Goal: Task Accomplishment & Management: Manage account settings

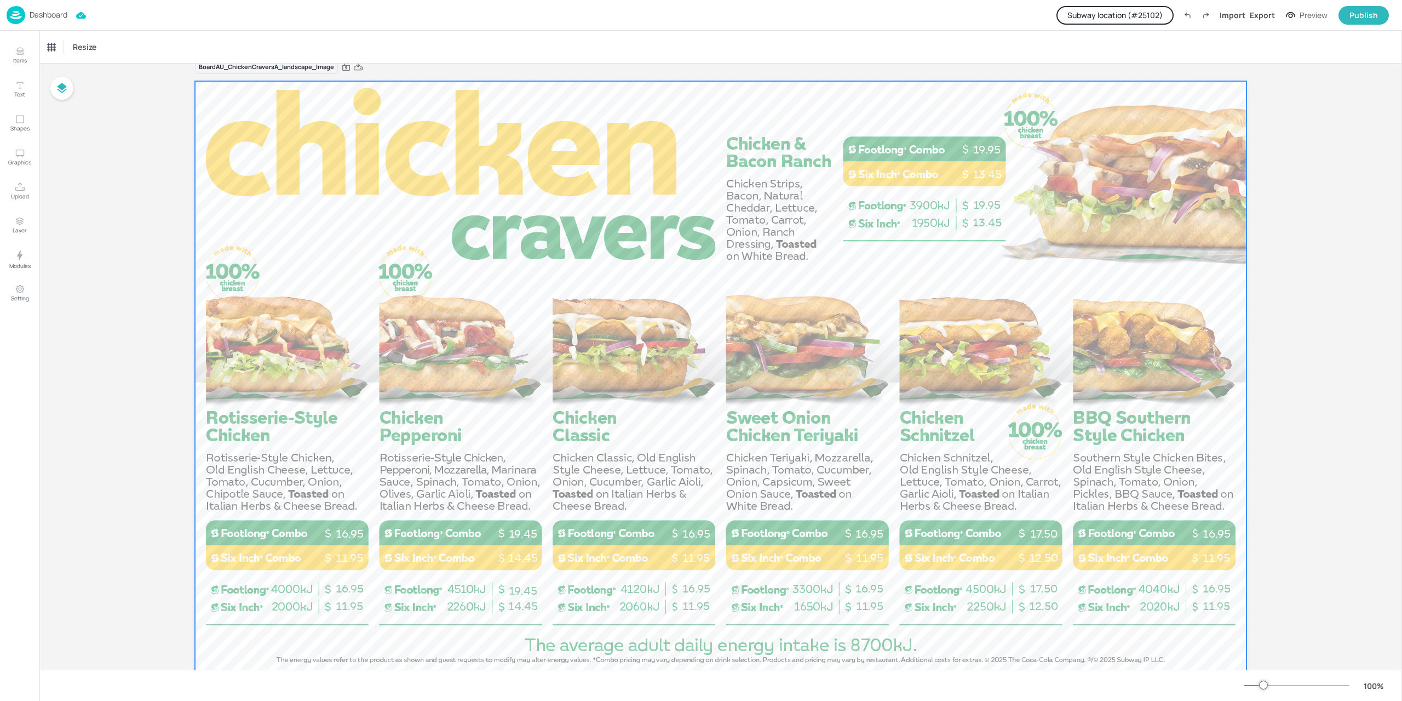
scroll to position [48, 0]
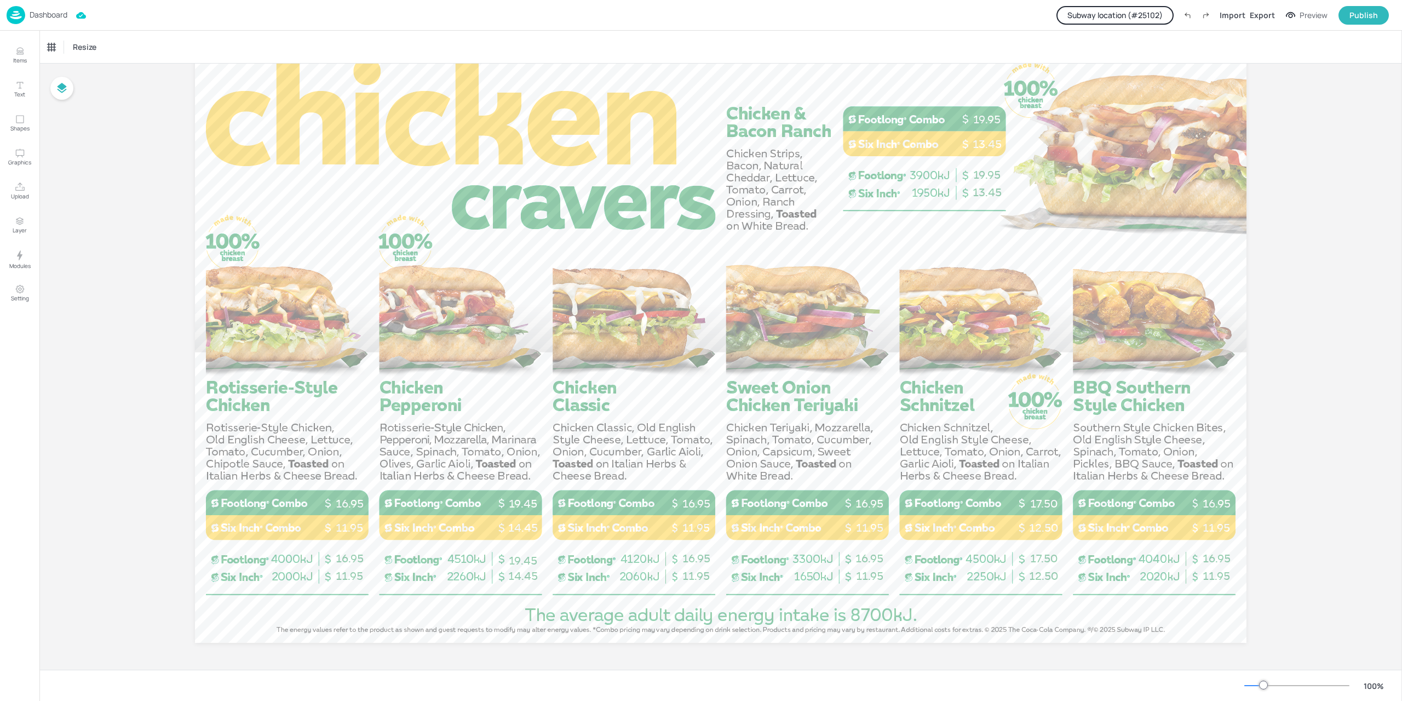
click at [13, 13] on img at bounding box center [16, 15] width 19 height 18
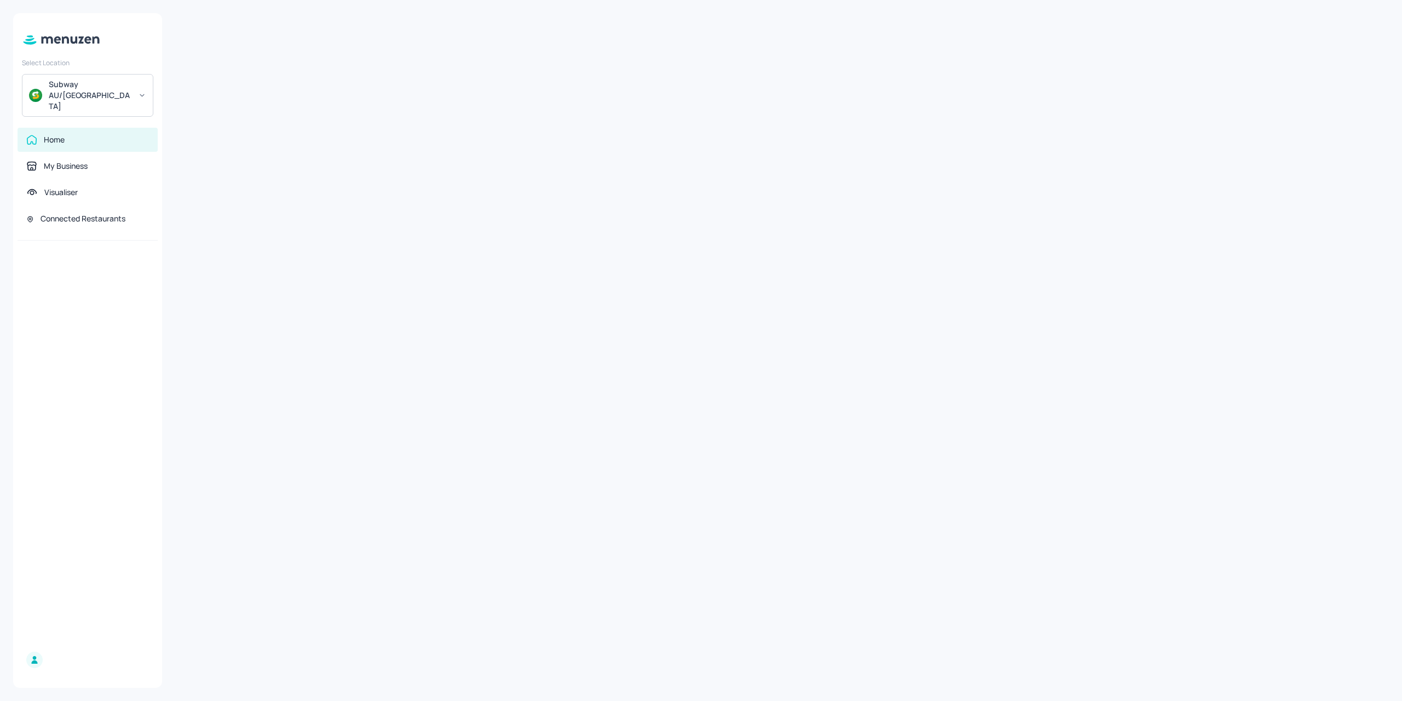
click at [85, 88] on div "Subway AU/[GEOGRAPHIC_DATA]" at bounding box center [90, 95] width 83 height 33
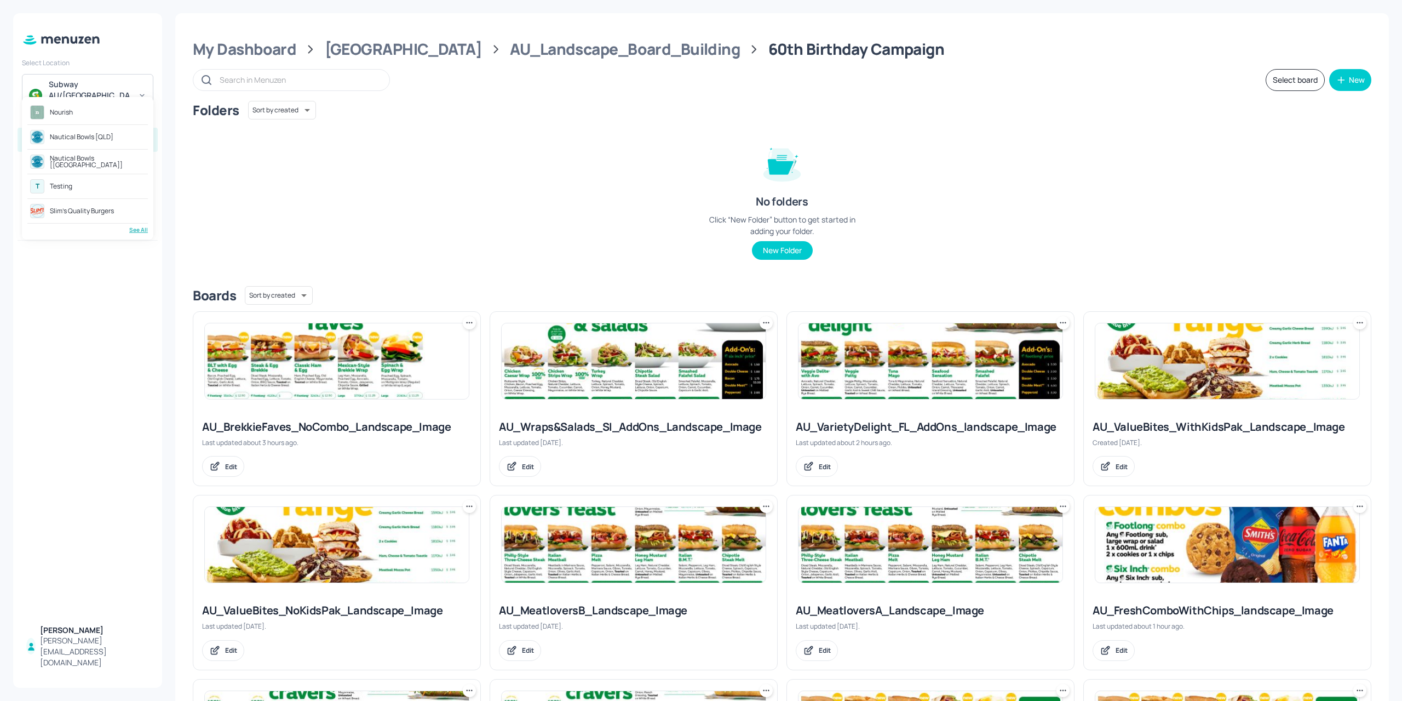
click at [298, 207] on div at bounding box center [701, 350] width 1402 height 701
click at [70, 102] on div "Select Location Subway AU/[GEOGRAPHIC_DATA] Home My Business Visualiser Connect…" at bounding box center [87, 350] width 149 height 674
click at [70, 89] on div "Subway AU/[GEOGRAPHIC_DATA]" at bounding box center [90, 95] width 83 height 33
click at [136, 230] on div "See All" at bounding box center [87, 230] width 121 height 8
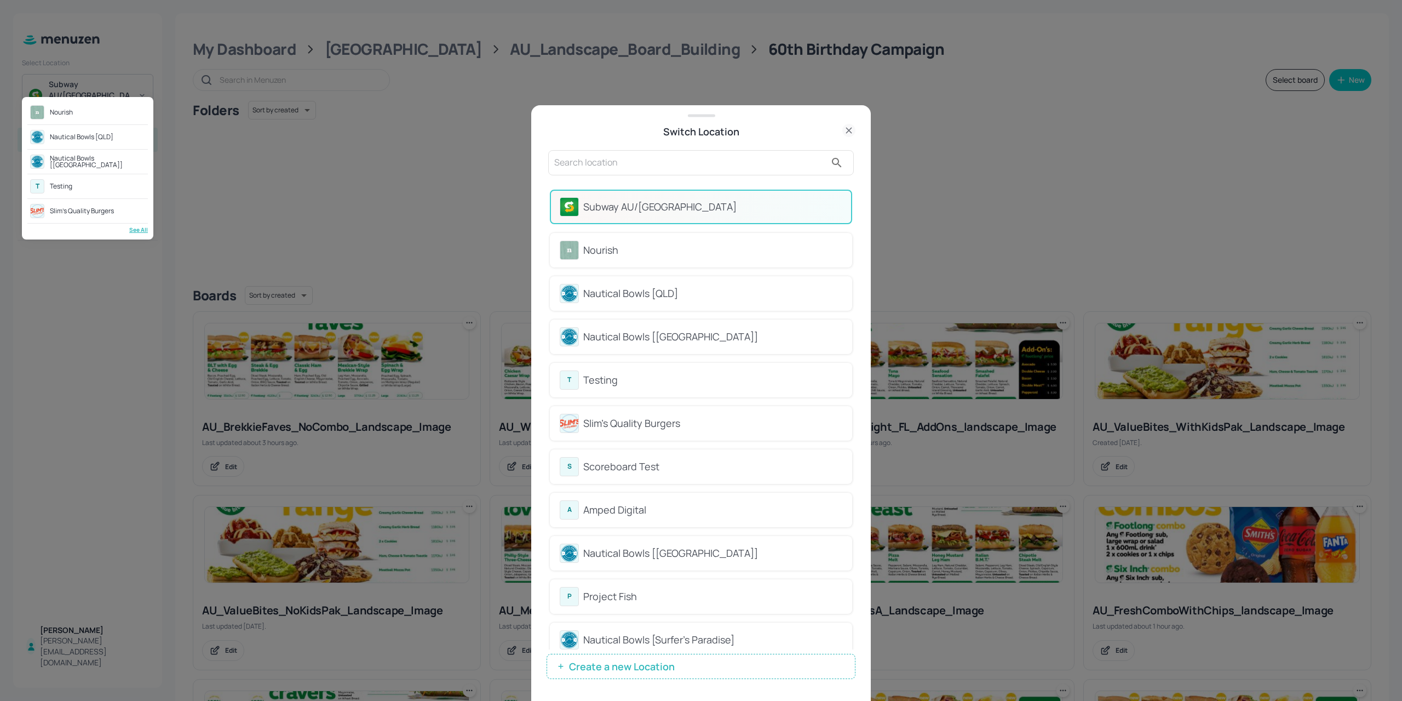
click at [624, 663] on div at bounding box center [701, 350] width 1402 height 701
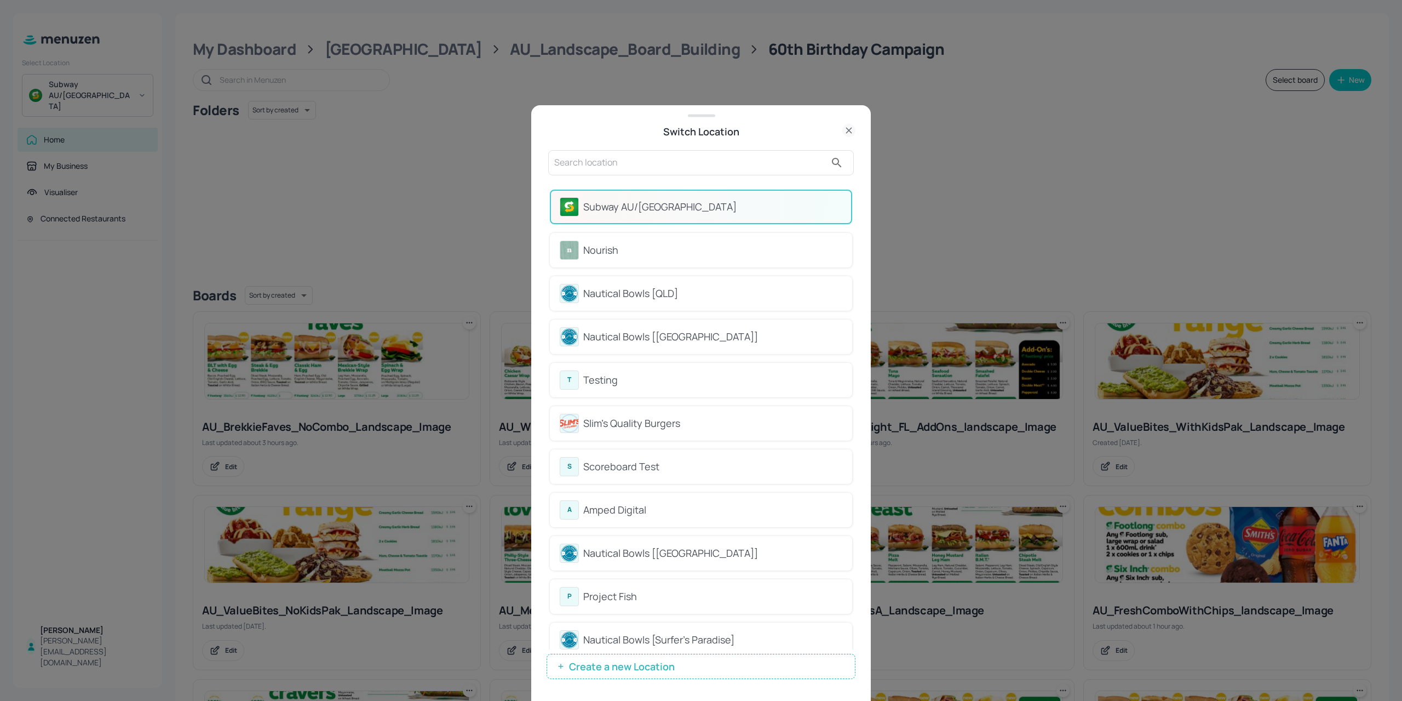
click at [615, 670] on span "Create a new Location" at bounding box center [622, 666] width 117 height 11
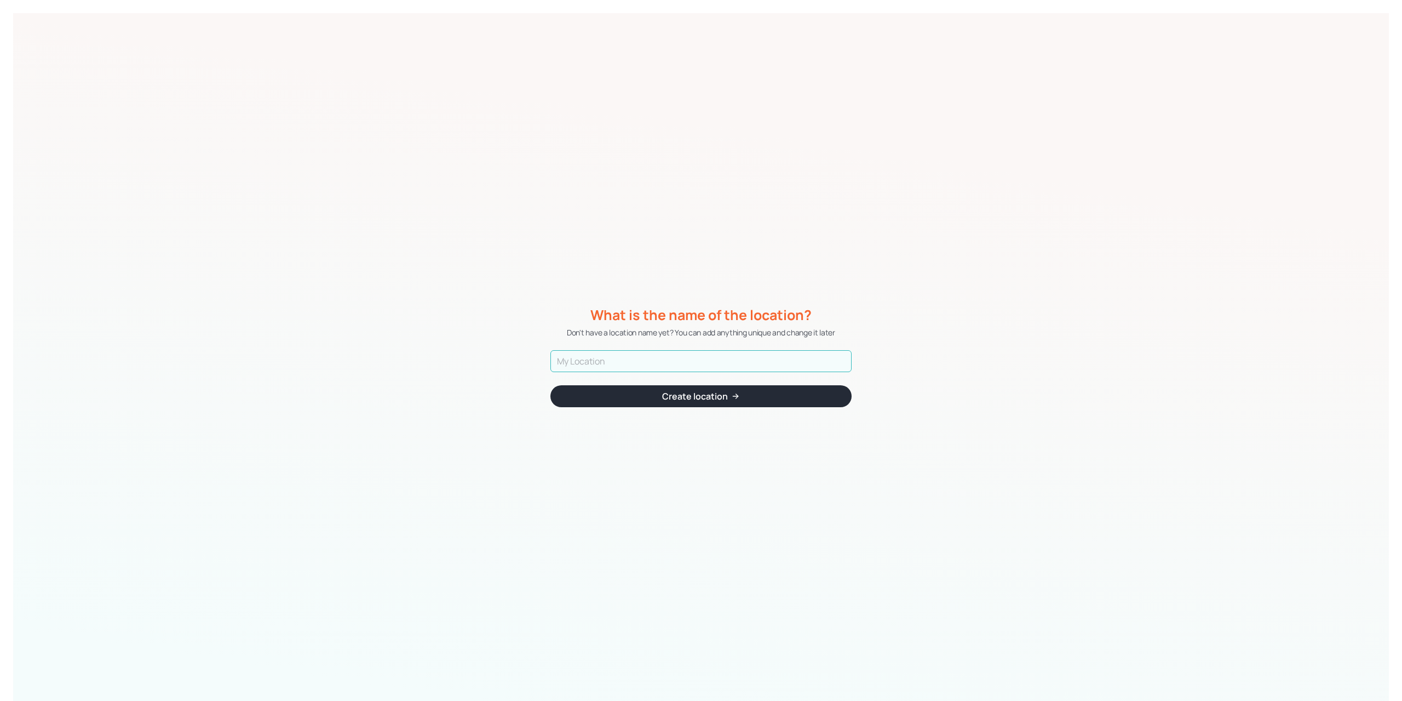
drag, startPoint x: 661, startPoint y: 371, endPoint x: 654, endPoint y: 363, distance: 10.1
click at [661, 371] on input "text" at bounding box center [701, 361] width 301 height 22
click at [653, 363] on input "text" at bounding box center [701, 361] width 301 height 22
type input "Subway OTR"
click at [551, 385] on button "Create location" at bounding box center [701, 396] width 301 height 22
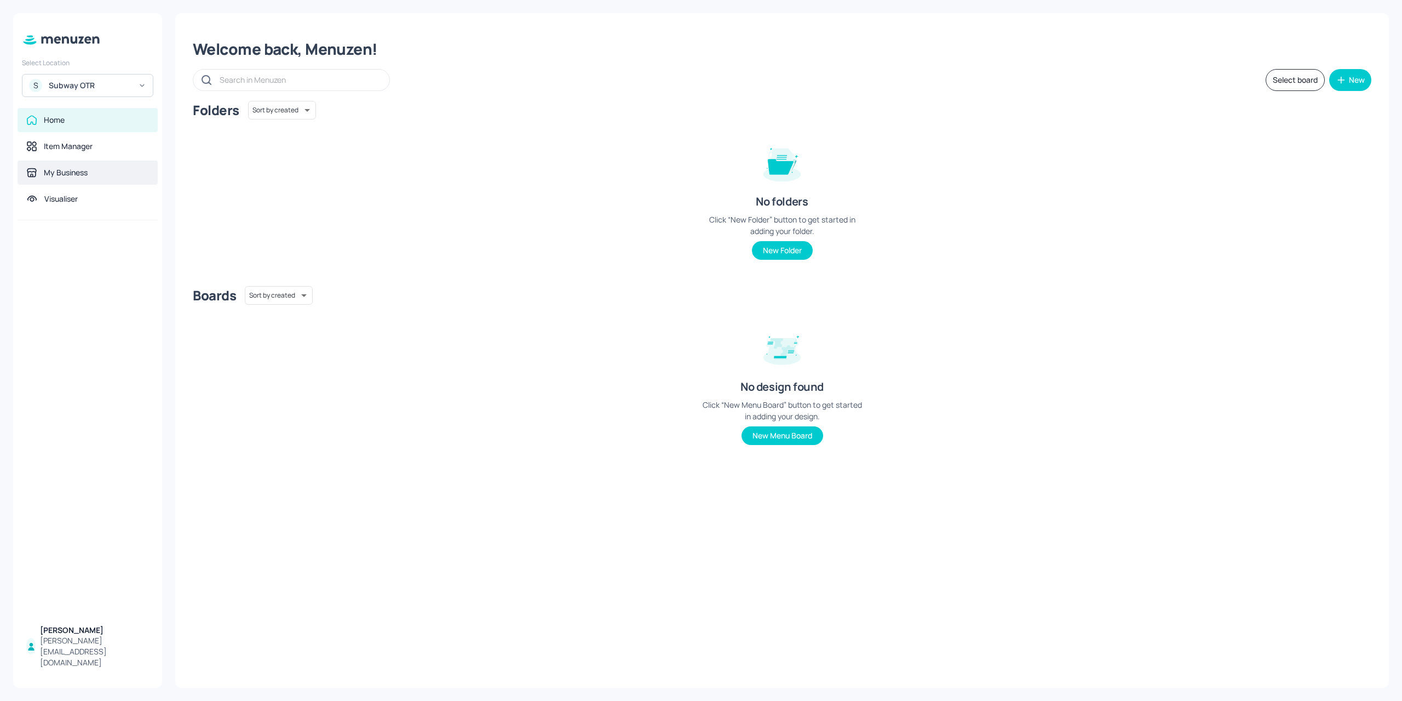
click at [71, 163] on div "My Business" at bounding box center [88, 173] width 140 height 24
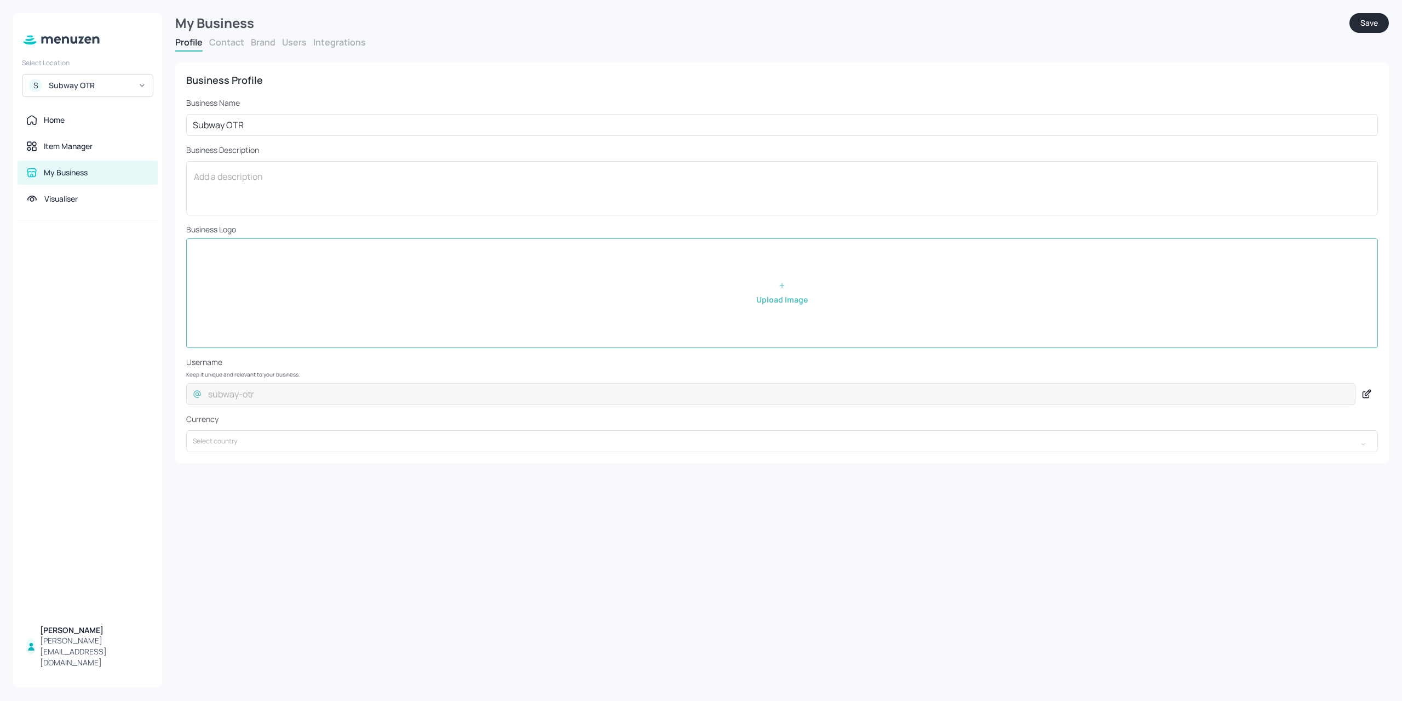
drag, startPoint x: 295, startPoint y: 42, endPoint x: 296, endPoint y: 88, distance: 46.0
click at [295, 42] on button "Users" at bounding box center [294, 42] width 25 height 12
click at [264, 141] on button "Invite New User" at bounding box center [782, 150] width 1192 height 25
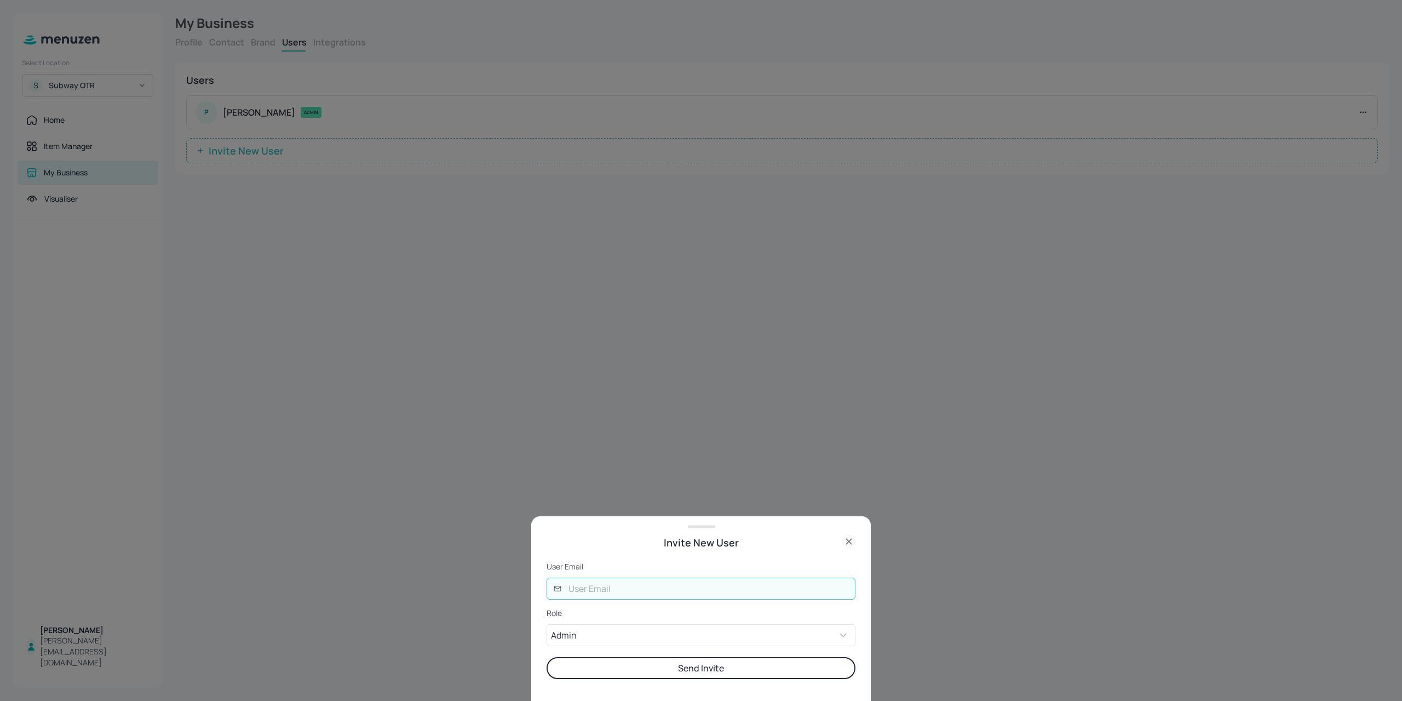
click at [647, 592] on input "text" at bounding box center [709, 588] width 294 height 22
type input "kerise@ampeddigital.com.au"
click at [589, 668] on button "Send Invite" at bounding box center [701, 668] width 309 height 22
click at [652, 592] on input "text" at bounding box center [709, 588] width 294 height 22
type input "kerise@ampeddigital.com.au"
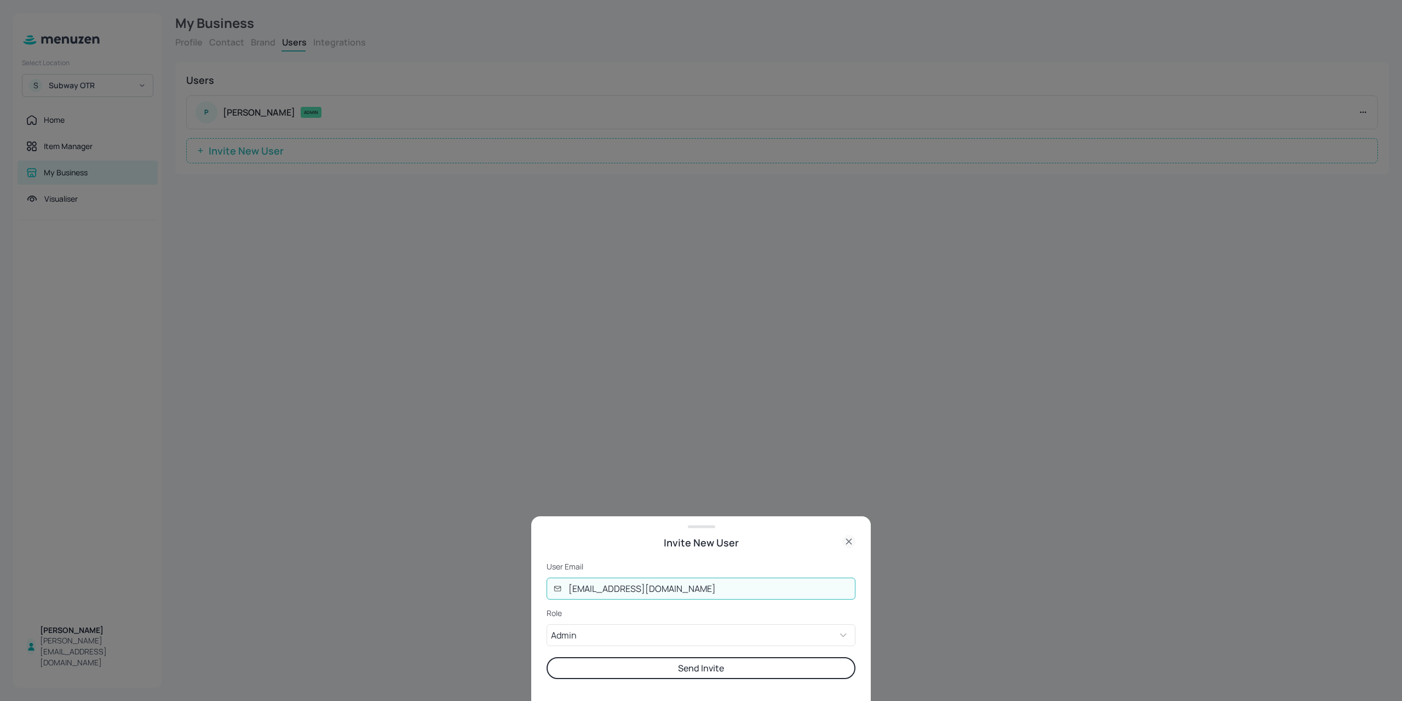
click at [622, 668] on button "Send Invite" at bounding box center [701, 668] width 309 height 22
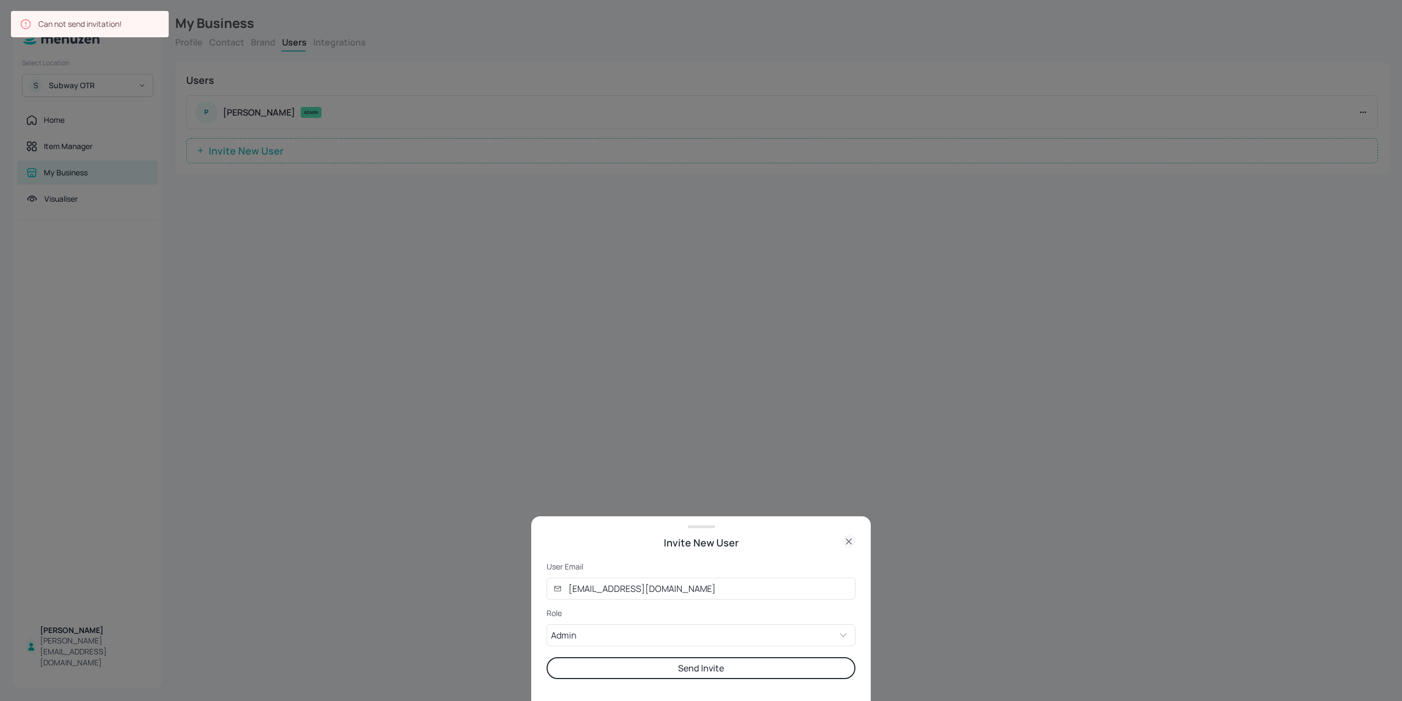
click at [550, 331] on div at bounding box center [701, 350] width 1402 height 701
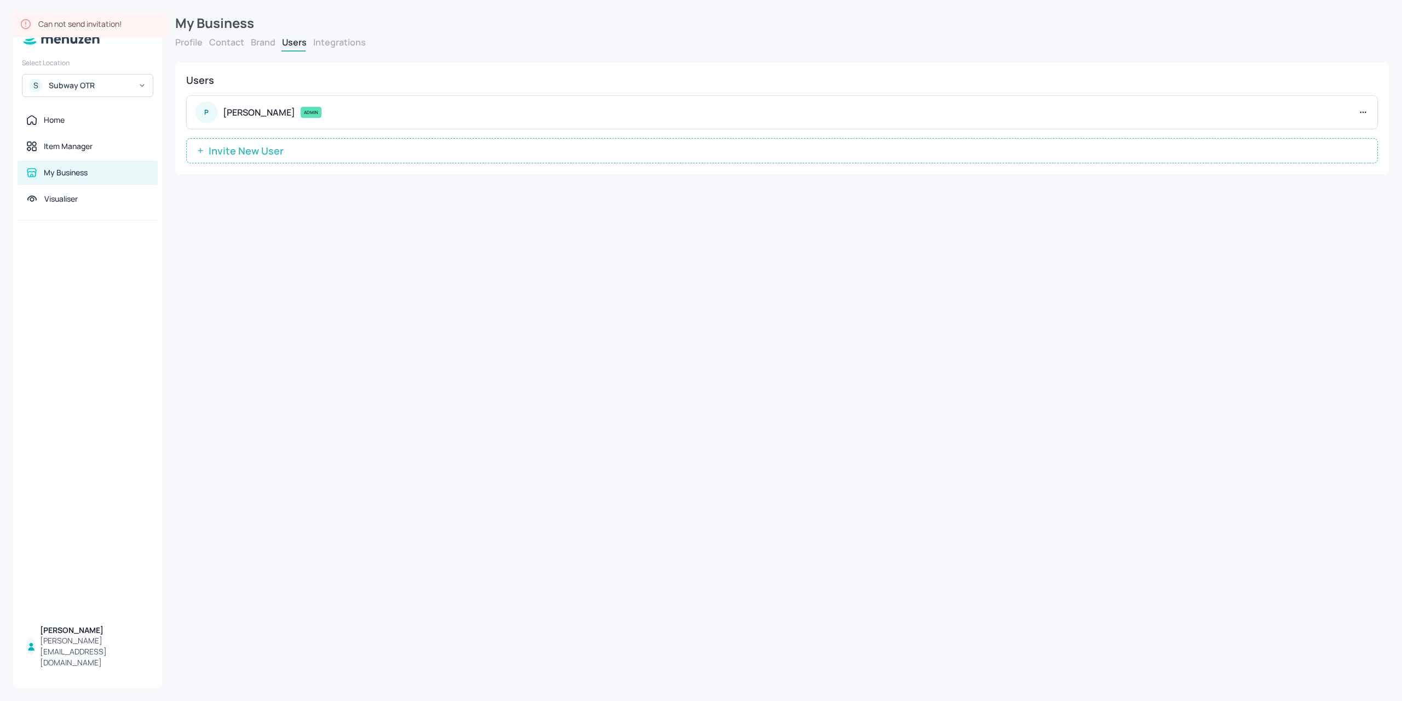
click at [81, 82] on div "Subway OTR" at bounding box center [90, 85] width 83 height 11
click at [77, 417] on div at bounding box center [701, 350] width 1402 height 701
click at [257, 146] on span "Invite New User" at bounding box center [246, 150] width 86 height 11
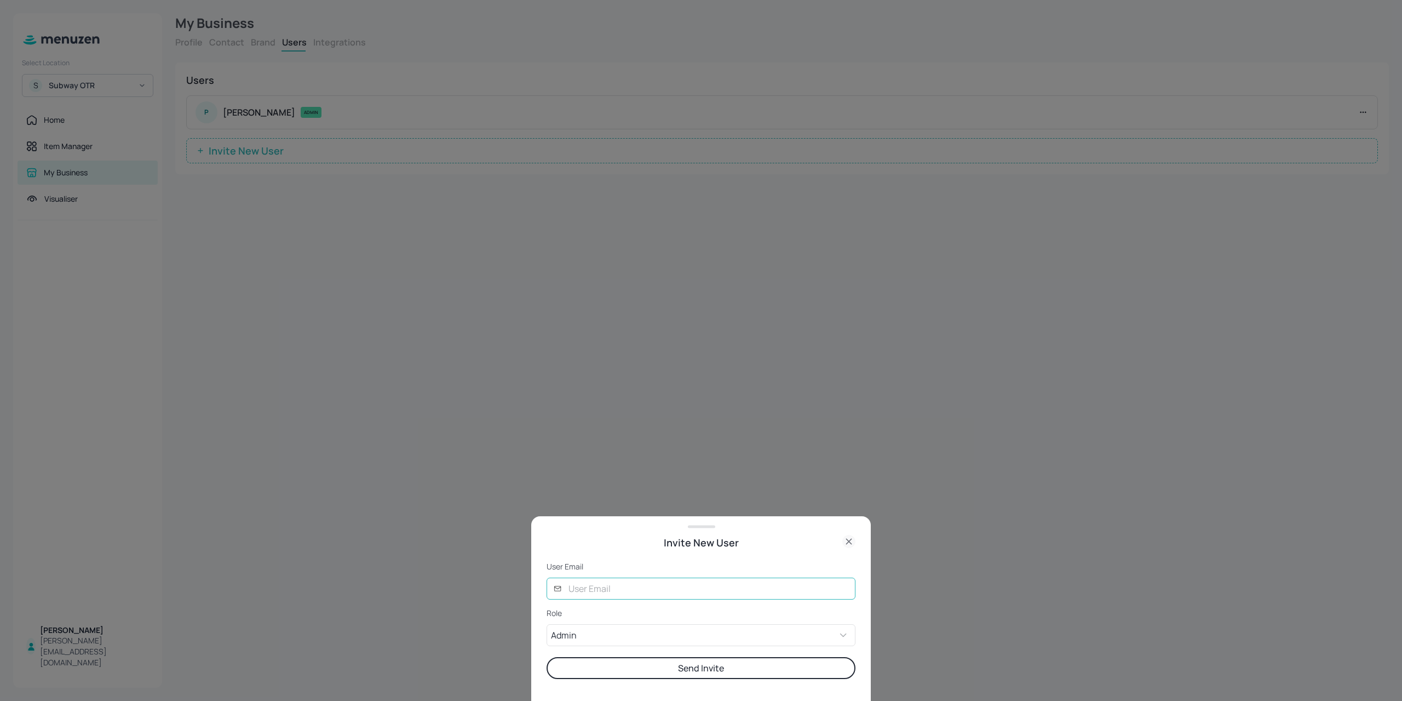
click at [607, 594] on input "text" at bounding box center [709, 588] width 294 height 22
type input "kerise@ampeddigital.com.au"
click at [757, 649] on form "User Email ​ kerise@ampeddigital.com.au ​ Role Admin ADMIN ​ Send Invite" at bounding box center [701, 620] width 309 height 118
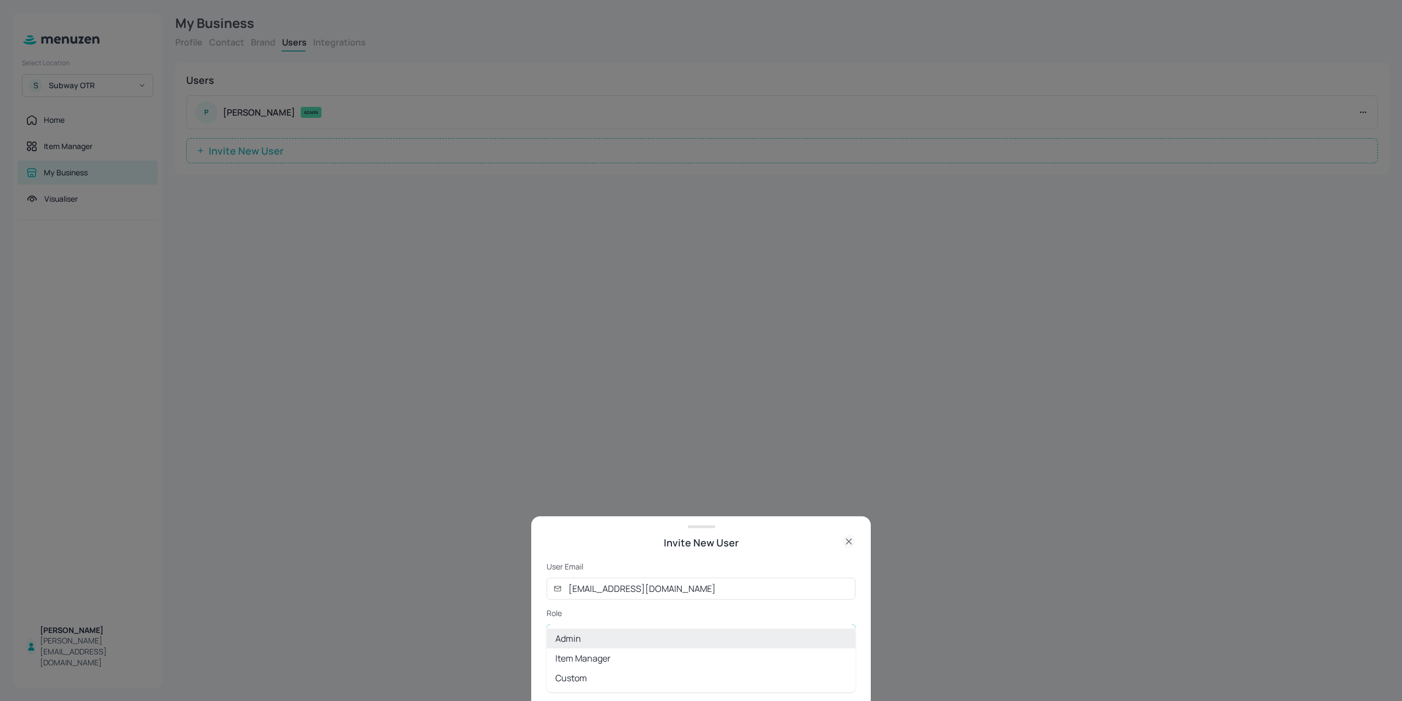
click at [756, 638] on body "Select Location S Subway OTR Home Item Manager My Business Visualiser Paige Dav…" at bounding box center [701, 350] width 1402 height 701
drag, startPoint x: 705, startPoint y: 651, endPoint x: 682, endPoint y: 614, distance: 44.3
click at [682, 614] on div "Admin Item Manager Custom" at bounding box center [701, 350] width 1402 height 701
click at [580, 685] on li "Custom" at bounding box center [701, 678] width 309 height 20
type input "CUSTOM"
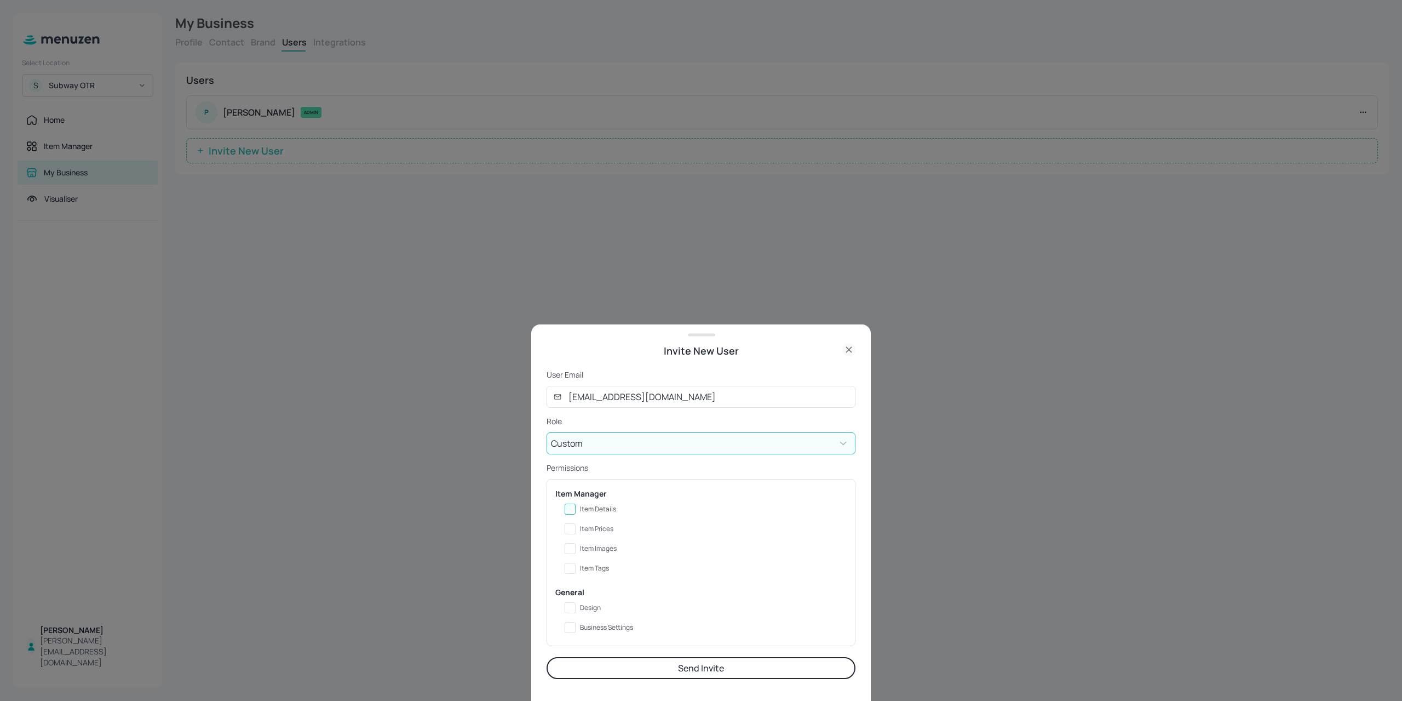
click at [580, 514] on label "Item Details" at bounding box center [699, 509] width 278 height 20
click at [580, 514] on input "Item Details" at bounding box center [570, 509] width 20 height 20
checkbox input "true"
click at [571, 531] on input "Item Prices" at bounding box center [570, 529] width 20 height 20
checkbox input "true"
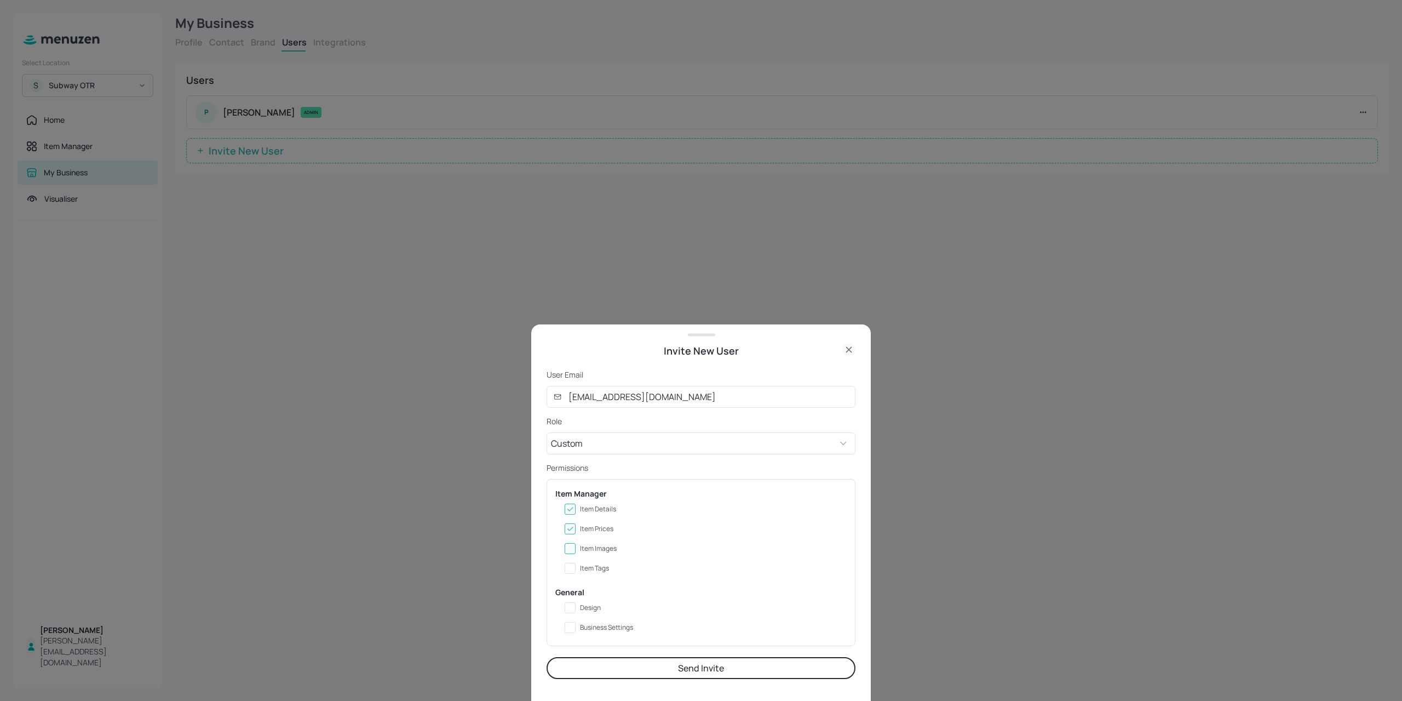
click at [573, 549] on input "Item Images" at bounding box center [570, 549] width 20 height 20
checkbox input "true"
drag, startPoint x: 575, startPoint y: 576, endPoint x: 580, endPoint y: 591, distance: 15.1
click at [575, 576] on input "Item Tags" at bounding box center [570, 568] width 20 height 20
checkbox input "true"
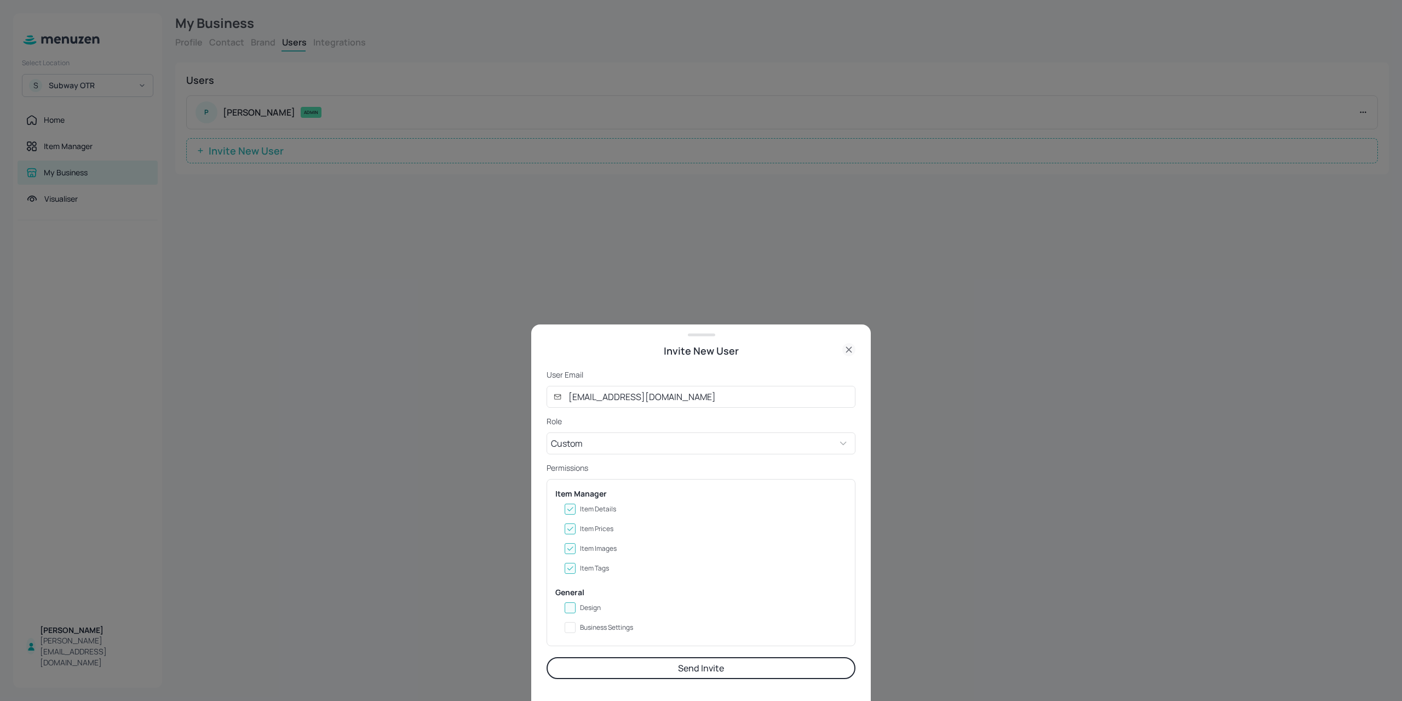
drag, startPoint x: 575, startPoint y: 616, endPoint x: 576, endPoint y: 627, distance: 11.6
click at [575, 615] on input "Design" at bounding box center [570, 608] width 20 height 20
checkbox input "true"
click at [577, 627] on input "Business Settings" at bounding box center [570, 627] width 20 height 20
checkbox input "true"
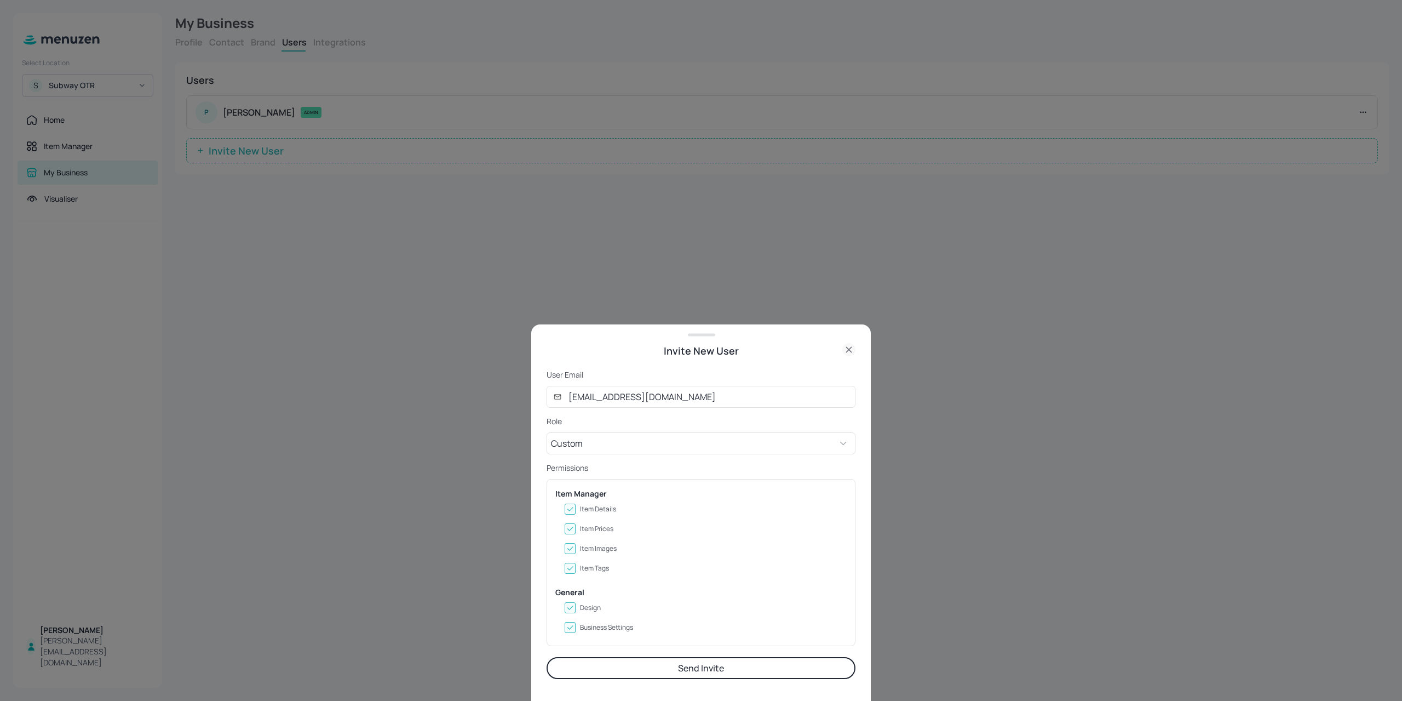
click at [614, 667] on button "Send Invite" at bounding box center [701, 668] width 309 height 22
click at [439, 482] on div at bounding box center [701, 350] width 1402 height 701
type input "ADMIN"
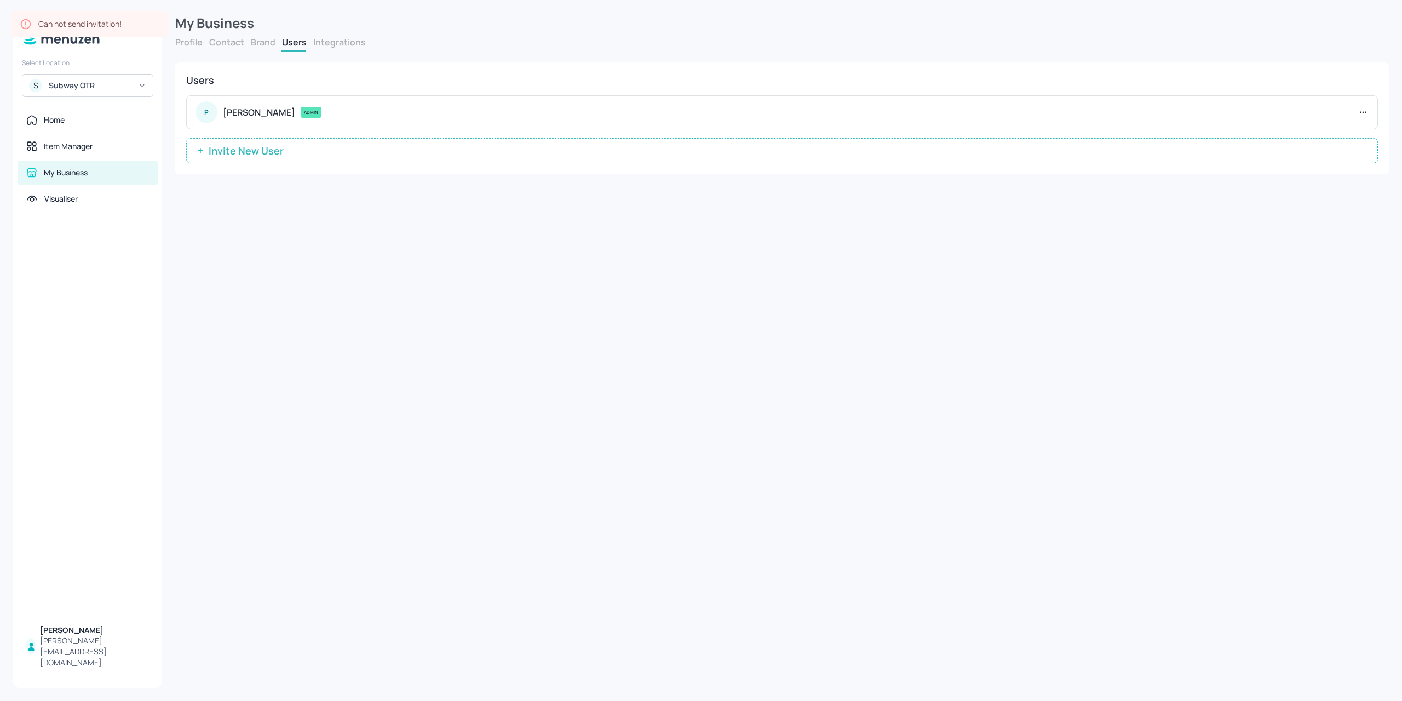
drag, startPoint x: 438, startPoint y: 480, endPoint x: 376, endPoint y: 579, distance: 116.7
click at [633, 229] on div "My Business Profile Contact Brand Users Integrations Business Profile Business …" at bounding box center [782, 350] width 1240 height 701
click at [587, 415] on div "My Business Profile Contact Brand Users Integrations Business Profile Business …" at bounding box center [782, 350] width 1240 height 701
click at [81, 72] on div "Select Location S Subway OTR" at bounding box center [87, 75] width 149 height 43
click at [84, 82] on div "Subway OTR" at bounding box center [90, 85] width 83 height 11
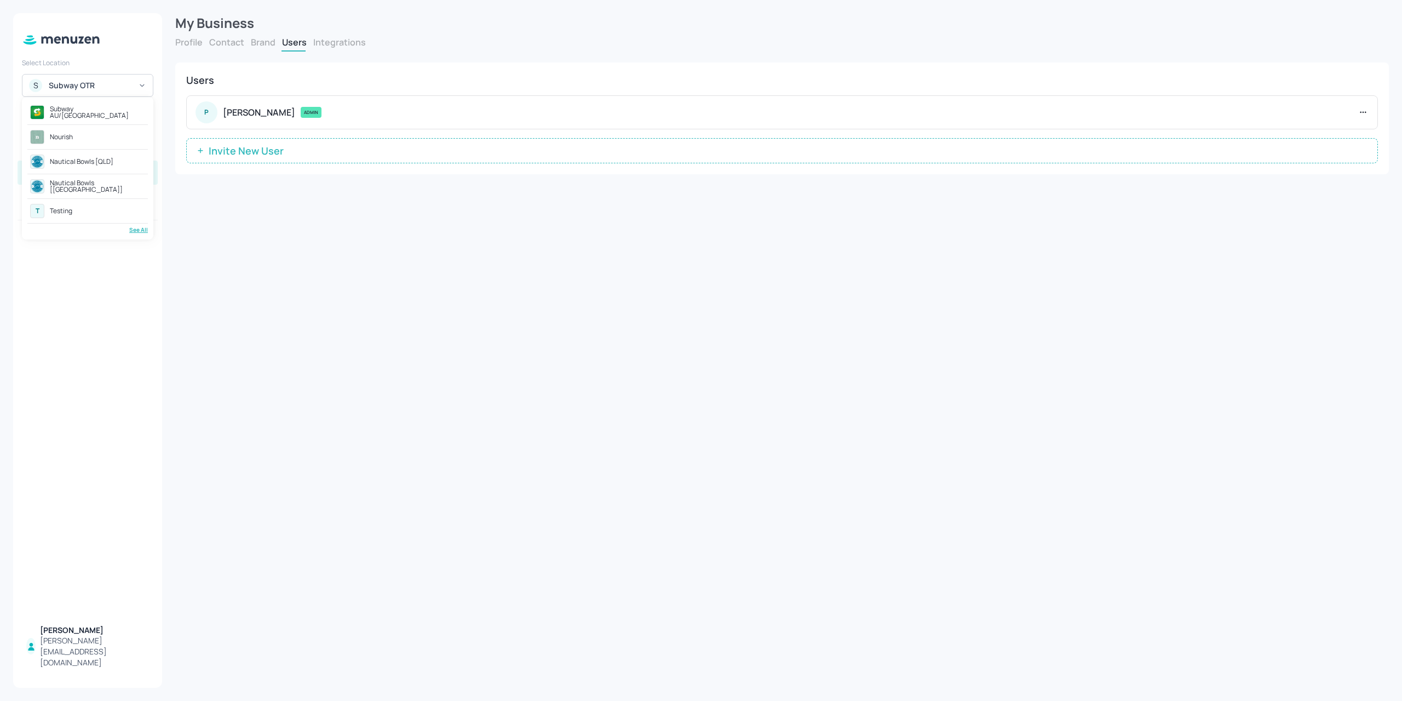
click at [90, 118] on div "Subway AU/[GEOGRAPHIC_DATA]" at bounding box center [87, 112] width 121 height 20
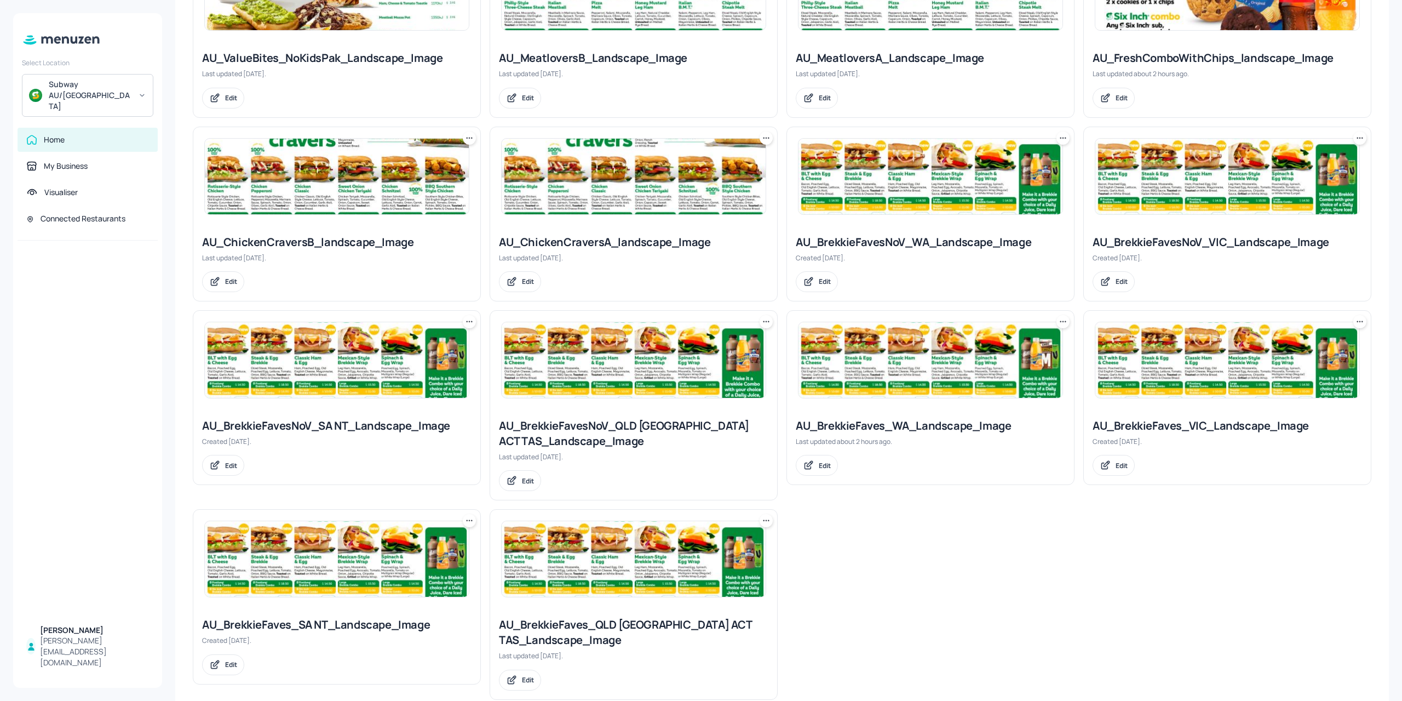
scroll to position [573, 0]
